Goal: Task Accomplishment & Management: Complete application form

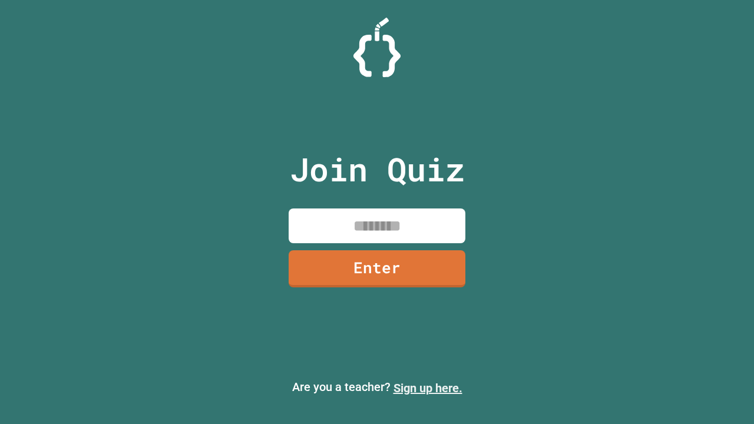
click at [428, 388] on link "Sign up here." at bounding box center [428, 388] width 69 height 14
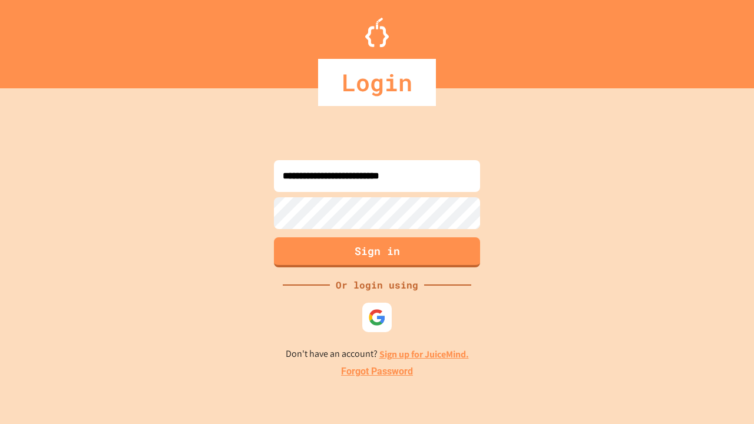
type input "**********"
